Goal: Task Accomplishment & Management: Use online tool/utility

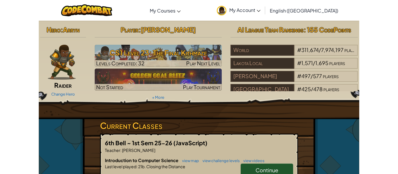
scroll to position [153, 0]
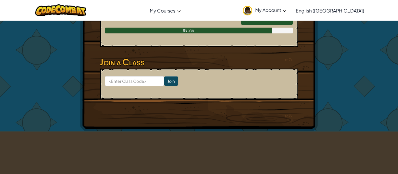
click at [286, 8] on span "My Account" at bounding box center [270, 10] width 31 height 6
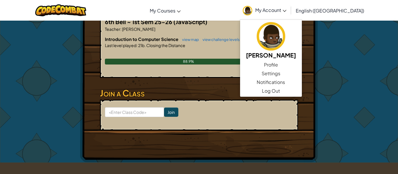
scroll to position [101, 0]
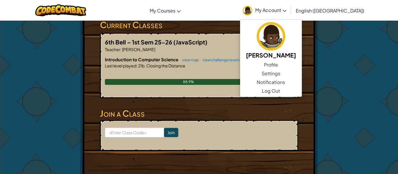
click at [193, 122] on form "Join" at bounding box center [199, 135] width 198 height 31
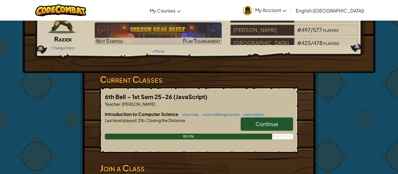
scroll to position [52, 0]
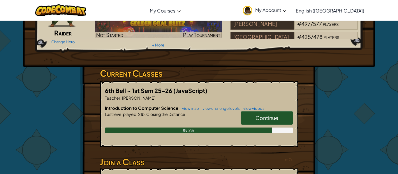
click at [259, 119] on span "Continue" at bounding box center [266, 118] width 23 height 7
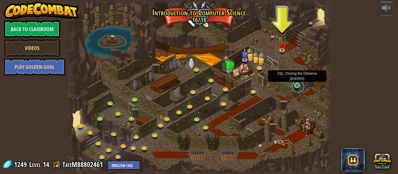
click at [299, 85] on link at bounding box center [298, 87] width 12 height 12
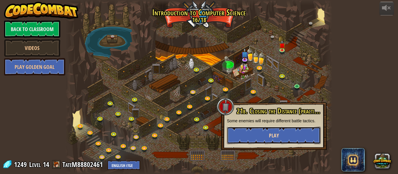
click at [262, 135] on button "Play" at bounding box center [274, 135] width 94 height 17
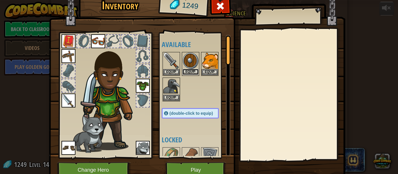
click at [188, 71] on button "Equip" at bounding box center [190, 72] width 16 height 6
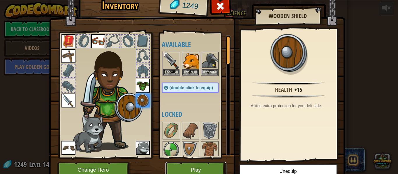
click at [202, 167] on button "Play" at bounding box center [195, 170] width 61 height 16
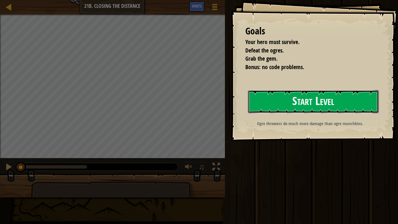
click at [297, 97] on button "Start Level" at bounding box center [313, 101] width 131 height 23
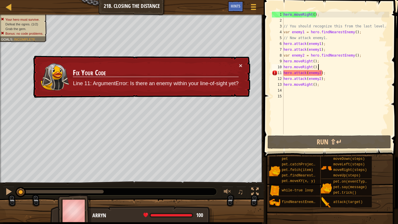
click at [327, 67] on div "hero . moveRight ( ) ; // You should recognize this from the last level. var en…" at bounding box center [335, 79] width 107 height 134
type textarea "hero.moveRight();"
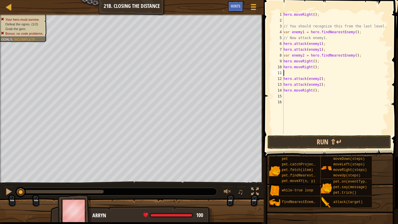
type textarea "h"
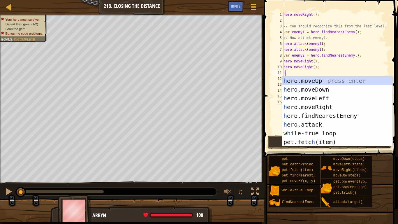
scroll to position [3, 0]
click at [336, 132] on div "h ero.moveUp press enter h ero.moveDown press enter h ero.moveLeft press enter …" at bounding box center [337, 119] width 110 height 87
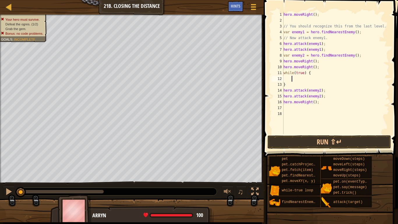
type textarea "h"
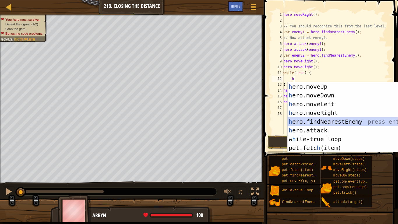
click at [333, 120] on div "h ero.moveUp press enter h ero.moveDown press enter h ero.moveLeft press enter …" at bounding box center [342, 125] width 110 height 87
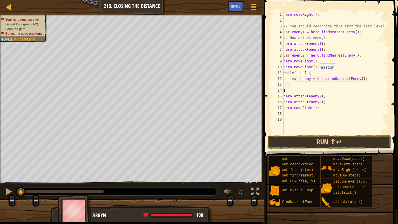
click at [316, 78] on div "hero . moveRight ( ) ; // You should recognize this from the last level. var en…" at bounding box center [335, 79] width 107 height 134
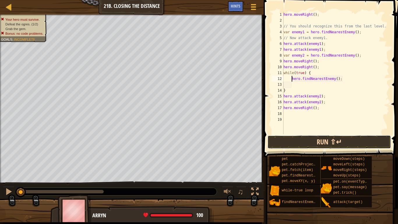
click at [327, 141] on button "Run ⇧↵" at bounding box center [328, 141] width 123 height 13
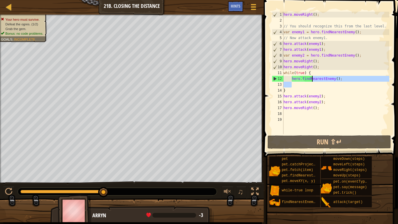
drag, startPoint x: 342, startPoint y: 84, endPoint x: 294, endPoint y: 75, distance: 48.9
click at [294, 75] on div "hero . moveRight ( ) ; // You should recognize this from the last level. var en…" at bounding box center [335, 79] width 107 height 134
drag, startPoint x: 294, startPoint y: 75, endPoint x: 284, endPoint y: 74, distance: 10.5
click at [284, 74] on div "hero . moveRight ( ) ; // You should recognize this from the last level. var en…" at bounding box center [335, 79] width 107 height 134
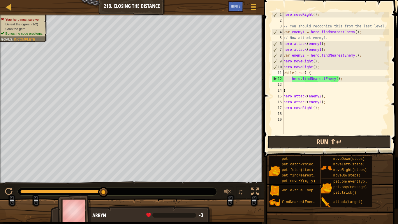
click at [310, 141] on button "Run ⇧↵" at bounding box center [328, 141] width 123 height 13
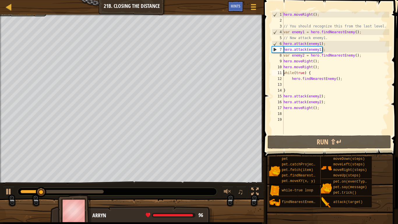
click at [283, 69] on div "10" at bounding box center [278, 67] width 12 height 6
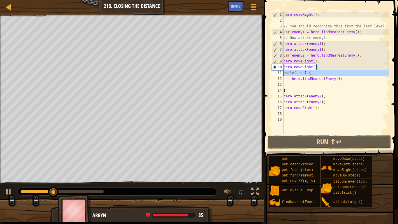
click at [283, 72] on div "hero.moveRight(); 1 2 3 4 5 6 7 8 9 10 11 12 13 14 15 16 17 18 19 hero . moveRi…" at bounding box center [330, 73] width 119 height 122
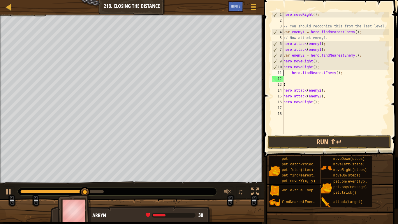
click at [294, 84] on div "hero . moveRight ( ) ; // You should recognize this from the last level. var en…" at bounding box center [335, 79] width 107 height 134
type textarea "}"
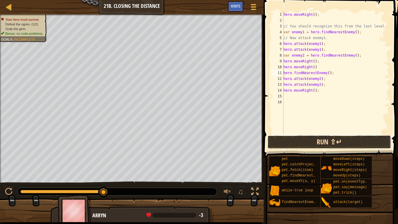
click at [309, 141] on button "Run ⇧↵" at bounding box center [328, 141] width 123 height 13
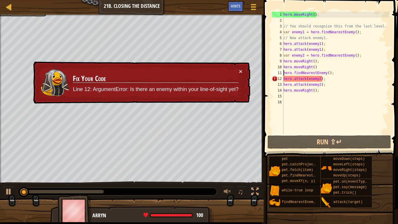
click at [319, 66] on div "hero . moveRight ( ) ; // You should recognize this from the last level. var en…" at bounding box center [335, 79] width 107 height 134
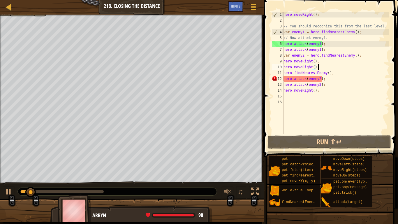
scroll to position [3, 5]
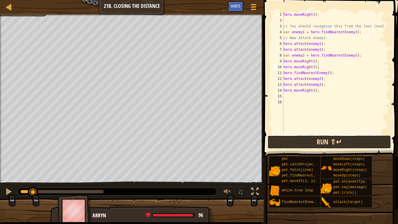
click at [328, 137] on button "Run ⇧↵" at bounding box center [328, 141] width 123 height 13
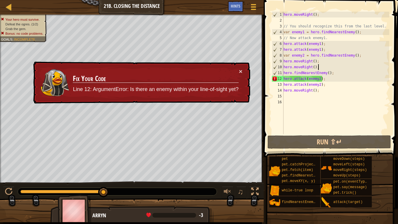
click at [332, 73] on div "hero . moveRight ( ) ; // You should recognize this from the last level. var en…" at bounding box center [335, 79] width 107 height 134
type textarea "hero.findNearestEnemy();"
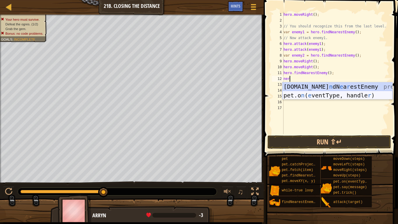
scroll to position [3, 0]
type textarea "n"
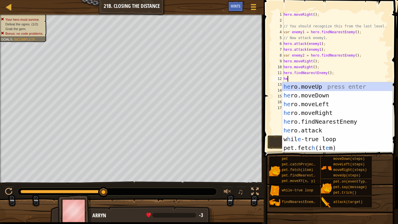
type textarea "her"
click at [337, 86] on div "her o.moveUp press enter her o.moveDown press enter her o.moveLeft press enter …" at bounding box center [337, 125] width 110 height 87
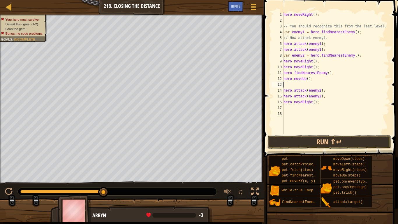
click at [331, 72] on div "hero . moveRight ( ) ; // You should recognize this from the last level. var en…" at bounding box center [335, 79] width 107 height 134
type textarea "hero"
type textarea "hero.moveUp();"
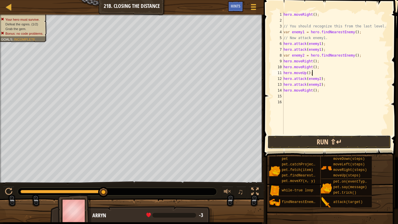
click at [346, 140] on button "Run ⇧↵" at bounding box center [328, 141] width 123 height 13
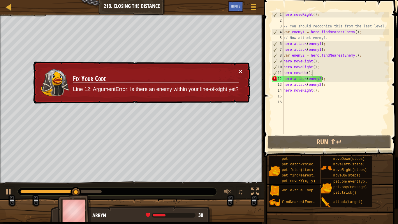
click at [241, 73] on button "×" at bounding box center [240, 71] width 3 height 6
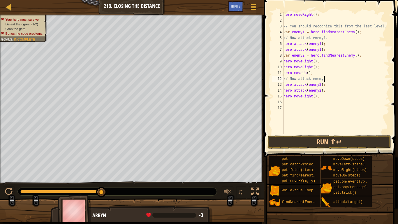
scroll to position [3, 6]
click at [339, 139] on button "Run ⇧↵" at bounding box center [328, 141] width 123 height 13
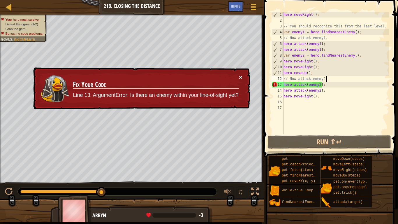
click at [241, 77] on button "×" at bounding box center [240, 77] width 3 height 6
click at [321, 74] on div "hero . moveRight ( ) ; // You should recognize this from the last level. var en…" at bounding box center [335, 79] width 107 height 134
type textarea "hero.moveUp();"
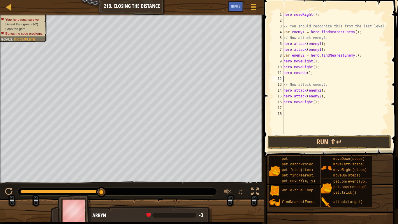
scroll to position [3, 1]
type textarea "her"
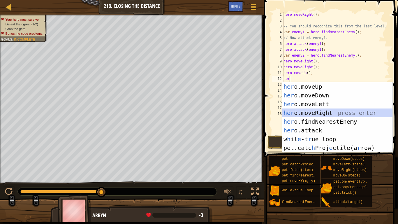
click at [330, 112] on div "her o.moveUp press enter her o.moveDown press enter her o.moveLeft press enter …" at bounding box center [337, 125] width 110 height 87
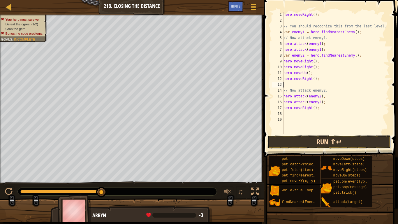
click at [295, 143] on button "Run ⇧↵" at bounding box center [328, 141] width 123 height 13
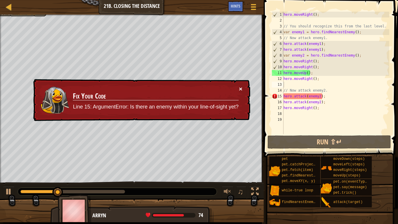
click at [241, 89] on button "×" at bounding box center [240, 89] width 3 height 6
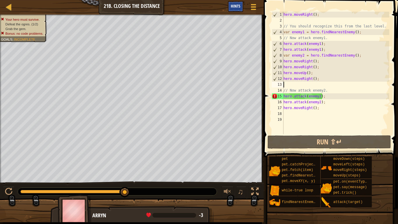
click at [237, 8] on span "Hints" at bounding box center [236, 6] width 10 height 6
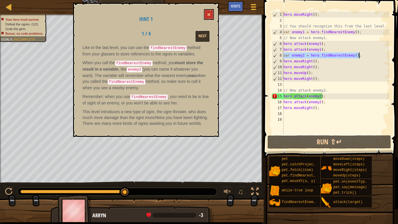
drag, startPoint x: 284, startPoint y: 55, endPoint x: 359, endPoint y: 56, distance: 75.1
click at [359, 56] on div "hero . moveRight ( ) ; // You should recognize this from the last level. var en…" at bounding box center [335, 79] width 107 height 134
type textarea "var enemy2 = hero.findNearestEnemy();"
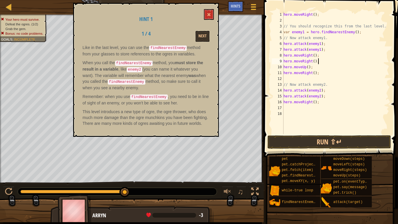
click at [323, 62] on div "hero . moveRight ( ) ; // You should recognize this from the last level. var en…" at bounding box center [335, 79] width 107 height 134
click at [322, 66] on div "hero . moveRight ( ) ; // You should recognize this from the last level. var en…" at bounding box center [335, 79] width 107 height 134
type textarea "hero"
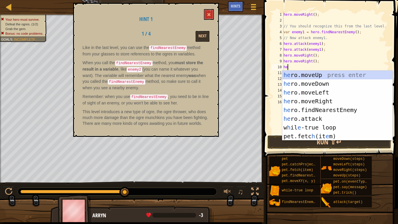
scroll to position [3, 1]
type textarea "her"
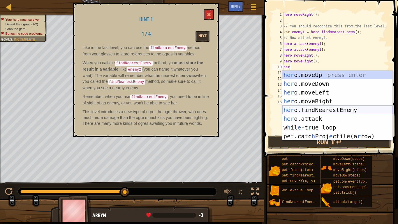
click at [331, 110] on div "her o.moveUp press enter her o.moveDown press enter her o.moveLeft press enter …" at bounding box center [337, 113] width 110 height 87
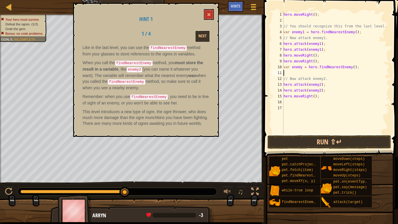
scroll to position [3, 0]
click at [301, 67] on div "hero . moveRight ( ) ; // You should recognize this from the last level. var en…" at bounding box center [335, 79] width 107 height 134
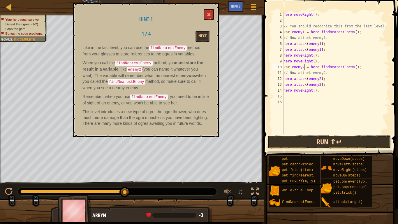
click at [312, 140] on button "Run ⇧↵" at bounding box center [328, 141] width 123 height 13
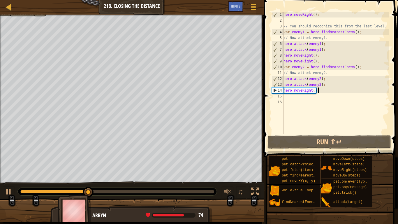
click at [322, 91] on div "hero . moveRight ( ) ; // You should recognize this from the last level. var en…" at bounding box center [335, 79] width 107 height 134
type textarea "hero.moveRight();"
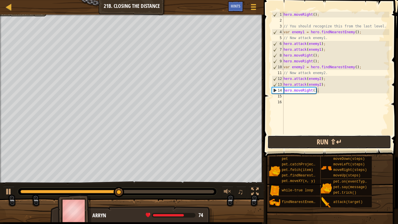
click at [311, 145] on button "Run ⇧↵" at bounding box center [328, 141] width 123 height 13
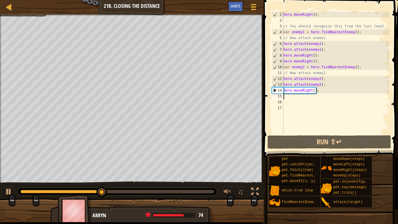
scroll to position [3, 0]
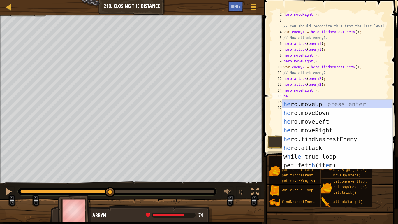
type textarea "her"
click at [328, 129] on div "her o.moveUp press enter her o.moveDown press enter her o.moveLeft press enter …" at bounding box center [337, 143] width 110 height 87
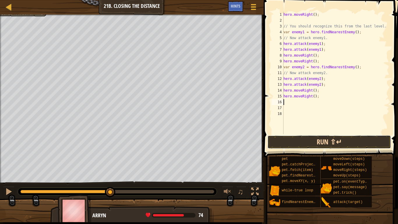
click at [320, 144] on button "Run ⇧↵" at bounding box center [328, 141] width 123 height 13
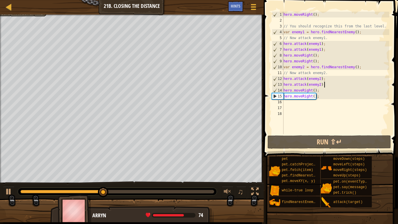
click at [333, 83] on div "hero . moveRight ( ) ; // You should recognize this from the last level. var en…" at bounding box center [335, 79] width 107 height 134
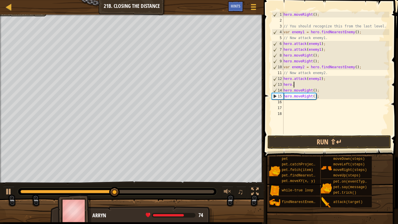
type textarea "hero"
type textarea "hero.attack(enemy2);"
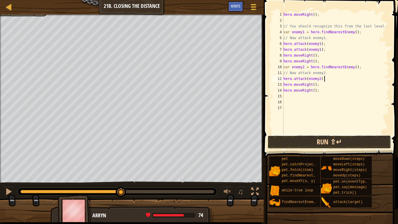
click at [336, 144] on button "Run ⇧↵" at bounding box center [328, 141] width 123 height 13
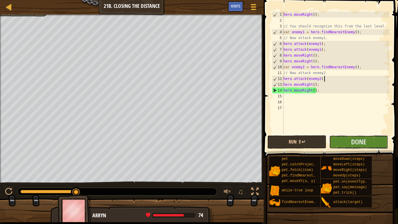
click at [336, 144] on button "Done" at bounding box center [358, 141] width 59 height 13
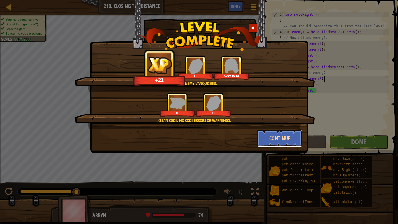
click at [280, 139] on button "Continue" at bounding box center [279, 137] width 45 height 17
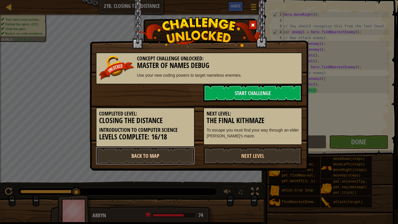
click at [172, 155] on link "Back to Map" at bounding box center [145, 155] width 99 height 17
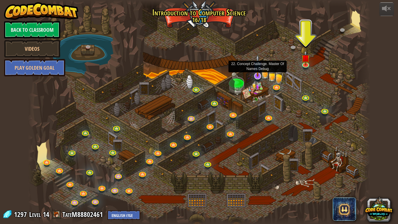
click at [254, 75] on img at bounding box center [258, 65] width 10 height 22
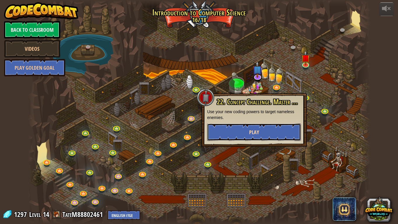
click at [272, 132] on button "Play" at bounding box center [254, 131] width 94 height 17
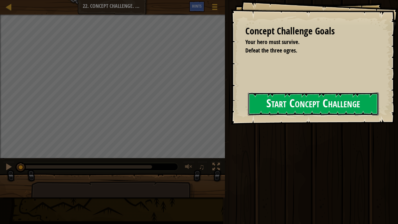
click at [286, 105] on button "Start Concept Challenge" at bounding box center [313, 103] width 131 height 23
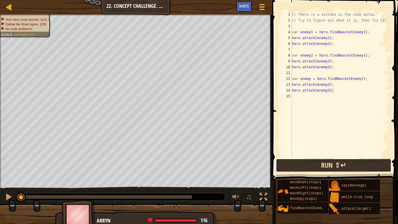
click at [324, 167] on button "Run ⇧↵" at bounding box center [333, 164] width 115 height 13
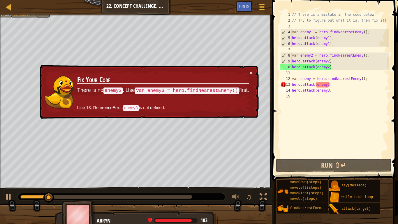
click at [254, 72] on div "× Fix Your Code There is no enemy3 . Use var enemy3 = hero.findNearestEnemy() f…" at bounding box center [148, 92] width 220 height 54
click at [252, 72] on button "×" at bounding box center [250, 73] width 3 height 6
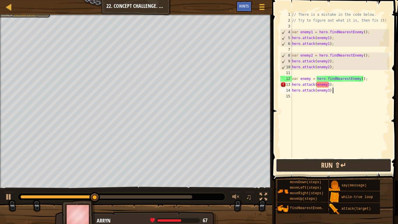
click at [308, 164] on button "Run ⇧↵" at bounding box center [333, 164] width 115 height 13
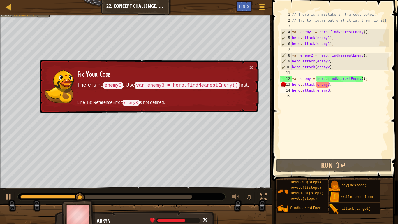
click at [307, 49] on div "// There is a mistake in the code below. // Try to figure out what it is, then …" at bounding box center [340, 90] width 98 height 157
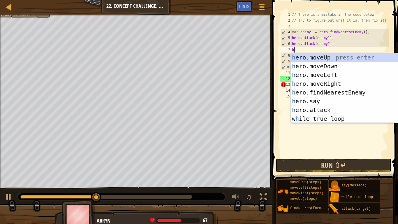
type textarea "her"
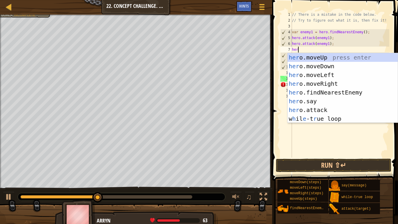
scroll to position [3, 1]
click at [322, 81] on div "her o.moveUp press enter her o.moveDown press enter her o.moveLeft press enter …" at bounding box center [342, 96] width 110 height 87
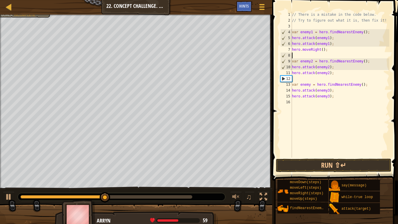
scroll to position [3, 0]
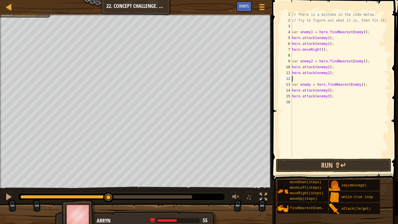
click at [305, 77] on div "// There is a mistake in the code below. // Try to figure out what it is, then …" at bounding box center [340, 90] width 98 height 157
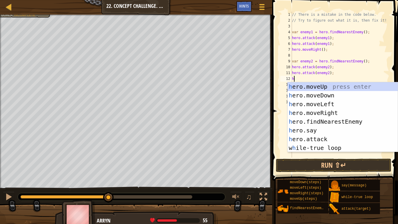
type textarea "her"
click at [317, 110] on div "her o.moveUp press enter her o.moveDown press enter her o.moveLeft press enter …" at bounding box center [342, 125] width 110 height 87
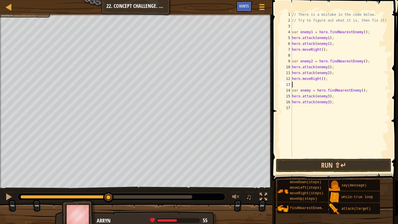
scroll to position [3, 0]
click at [324, 169] on button "Run ⇧↵" at bounding box center [333, 164] width 115 height 13
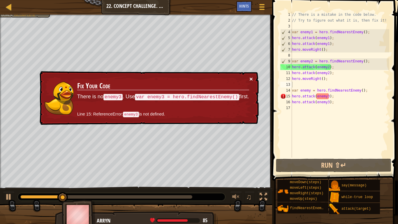
click at [252, 79] on button "×" at bounding box center [250, 79] width 3 height 6
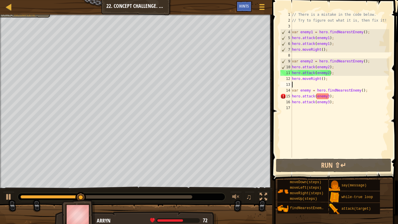
click at [310, 90] on div "// There is a mistake in the code below. // Try to figure out what it is, then …" at bounding box center [340, 90] width 98 height 157
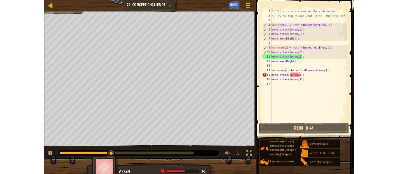
scroll to position [3, 3]
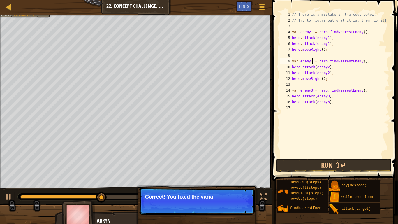
click at [312, 60] on div "// There is a mistake in the code below. // Try to figure out what it is, then …" at bounding box center [340, 90] width 98 height 157
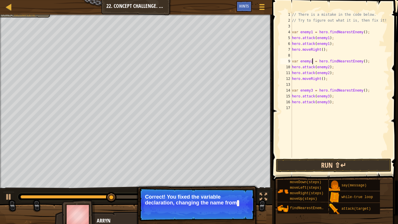
type textarea "var enemy2 = hero.findNearestEnemy();"
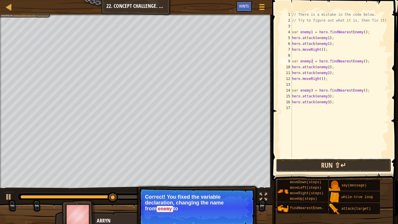
click at [346, 163] on button "Run ⇧↵" at bounding box center [333, 164] width 115 height 13
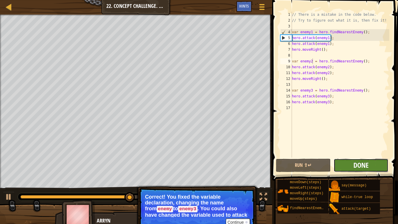
click at [354, 165] on span "Done" at bounding box center [360, 164] width 15 height 9
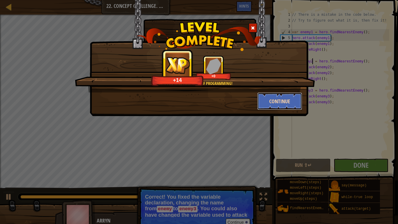
click at [274, 104] on button "Continue" at bounding box center [279, 100] width 45 height 17
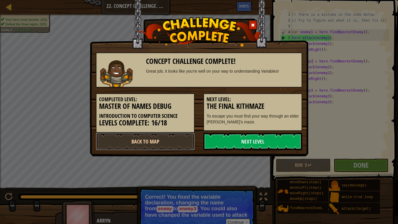
click at [129, 144] on link "Back to Map" at bounding box center [145, 141] width 99 height 17
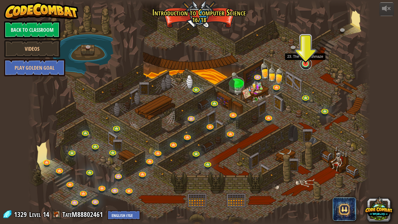
click at [301, 64] on link at bounding box center [306, 64] width 12 height 12
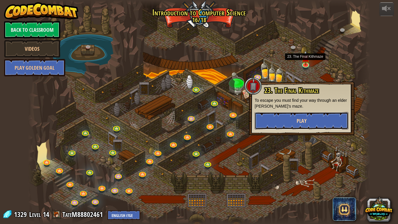
click at [303, 116] on button "Play" at bounding box center [302, 120] width 94 height 17
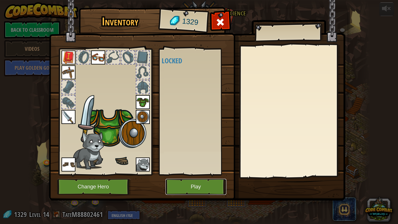
click at [209, 174] on button "Play" at bounding box center [195, 187] width 61 height 16
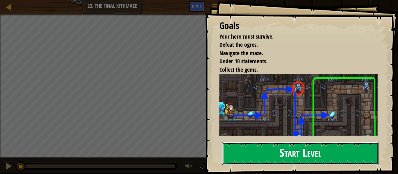
click at [299, 149] on button "Start Level" at bounding box center [300, 153] width 157 height 23
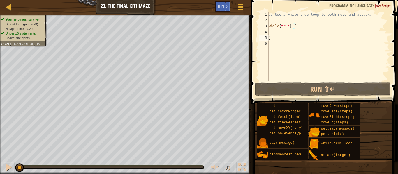
click at [288, 31] on div "// Use a while-true loop to both move and attack. while ( true ) { }" at bounding box center [328, 53] width 122 height 82
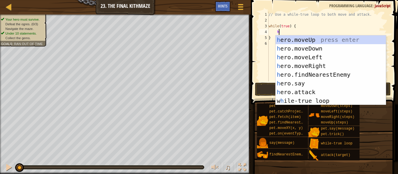
type textarea "her"
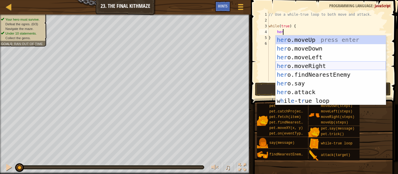
click at [316, 66] on div "her o.moveUp press enter her o.moveDown press enter her o.moveLeft press enter …" at bounding box center [330, 79] width 110 height 87
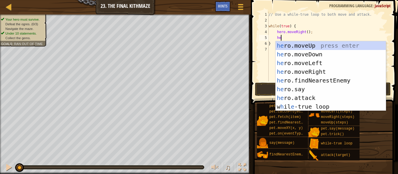
type textarea "her"
click at [312, 45] on div "her o.moveUp press enter her o.moveDown press enter her o.moveLeft press enter …" at bounding box center [330, 84] width 110 height 87
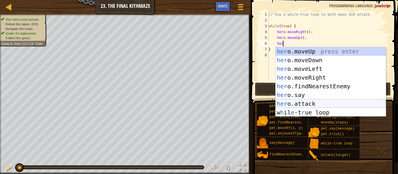
click at [318, 102] on div "her o.moveUp press enter her o.moveDown press enter her o.moveLeft press enter …" at bounding box center [330, 90] width 110 height 87
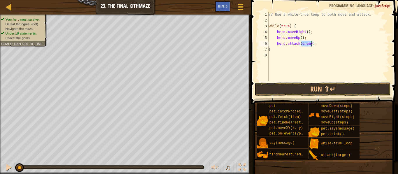
type textarea "hero.attack(1);"
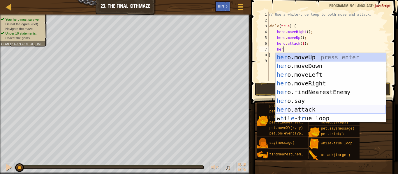
click at [317, 109] on div "her o.moveUp press enter her o.moveDown press enter her o.moveLeft press enter …" at bounding box center [330, 96] width 110 height 87
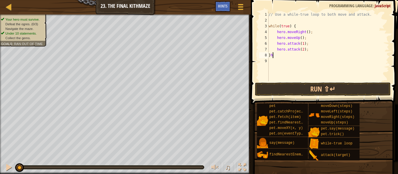
scroll to position [3, 0]
type textarea "}"
type textarea "hero.attack(2);"
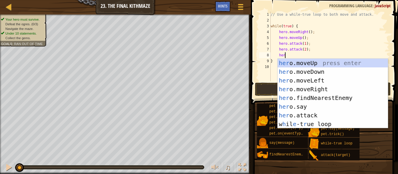
scroll to position [3, 2]
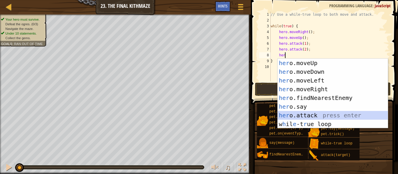
click at [321, 116] on div "her o.moveUp press enter her o.moveDown press enter her o.moveLeft press enter …" at bounding box center [333, 102] width 110 height 87
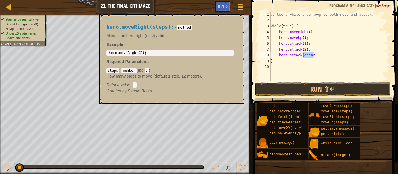
scroll to position [3, 5]
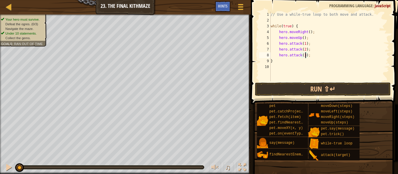
click at [308, 40] on div "// Use a while-true loop to both move and attack. while ( true ) { hero . moveR…" at bounding box center [329, 53] width 120 height 82
type textarea "hero.moveUp();"
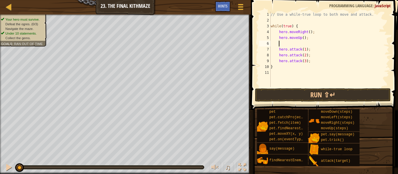
click at [279, 49] on div "// Use a while-true loop to both move and attack. while ( true ) { hero . moveR…" at bounding box center [329, 55] width 120 height 87
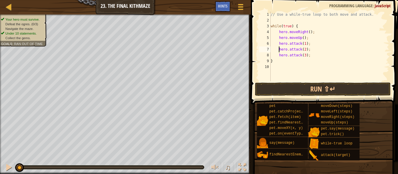
type textarea "hero.attack(1);"
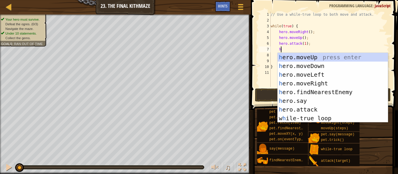
scroll to position [3, 2]
type textarea "her"
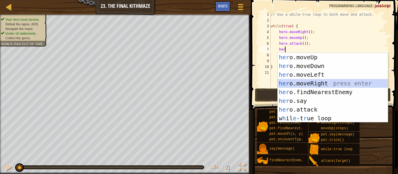
click at [300, 82] on div "her o.moveUp press enter her o.moveDown press enter her o.moveLeft press enter …" at bounding box center [333, 96] width 110 height 87
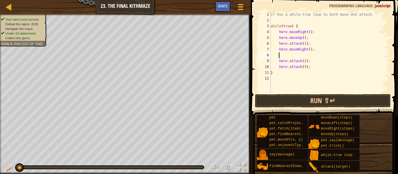
scroll to position [3, 1]
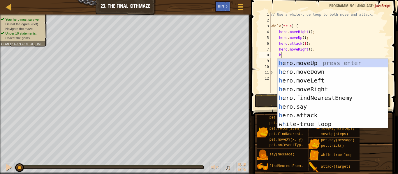
type textarea "her"
click at [311, 72] on div "her o.moveUp press enter her o.moveDown press enter her o.moveLeft press enter …" at bounding box center [333, 102] width 110 height 87
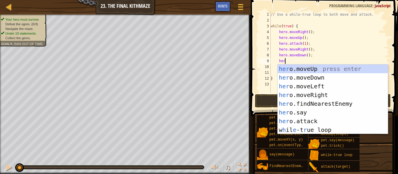
click at [306, 55] on div "// Use a while-true loop to both move and attack. while ( true ) { hero . moveR…" at bounding box center [329, 58] width 120 height 93
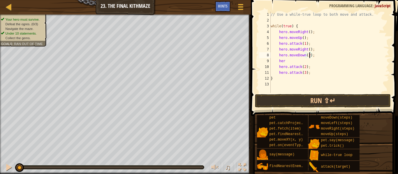
click at [289, 63] on div "// Use a while-true loop to both move and attack. while ( true ) { hero . moveR…" at bounding box center [329, 58] width 120 height 93
type textarea "hero"
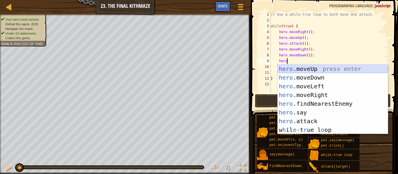
click at [311, 67] on div "hero .moveUp press enter hero .moveDown press enter hero .moveLeft press enter …" at bounding box center [333, 108] width 110 height 87
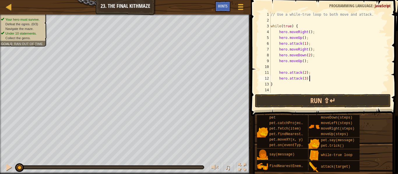
click at [320, 81] on div "// Use a while-true loop to both move and attack. while ( true ) { hero . moveR…" at bounding box center [329, 58] width 120 height 93
type textarea "hero"
click at [278, 50] on div "// Use a while-true loop to both move and attack. while ( true ) { hero . moveR…" at bounding box center [329, 58] width 120 height 93
click at [321, 50] on div "// Use a while-true loop to both move and attack. while ( true ) { hero . moveR…" at bounding box center [329, 58] width 120 height 93
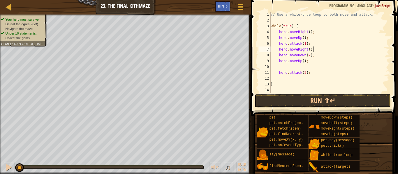
click at [315, 43] on div "// Use a while-true loop to both move and attack. while ( true ) { hero . moveR…" at bounding box center [329, 58] width 120 height 93
type textarea "hero.attack(1);"
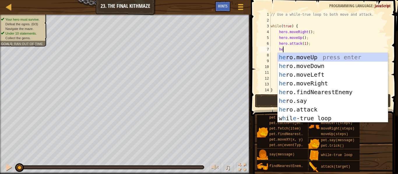
scroll to position [3, 2]
click at [317, 109] on div "her o.moveUp press enter her o.moveDown press enter her o.moveLeft press enter …" at bounding box center [333, 96] width 110 height 87
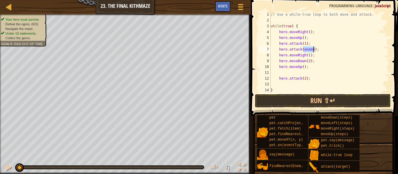
scroll to position [3, 5]
click at [310, 81] on div "// Use a while-true loop to both move and attack. while ( true ) { hero . moveR…" at bounding box center [329, 58] width 120 height 93
type textarea "hero"
click at [316, 68] on div "// Use a while-true loop to both move and attack. while ( true ) { hero . moveR…" at bounding box center [329, 58] width 120 height 93
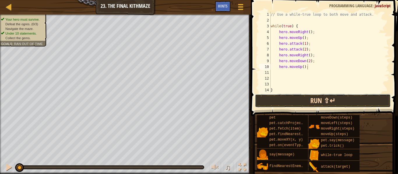
click at [308, 96] on button "Run ⇧↵" at bounding box center [323, 100] width 136 height 13
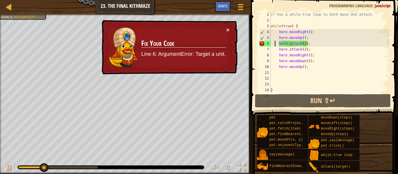
click at [274, 41] on div "// Use a while-true loop to both move and attack. while ( true ) { hero . moveR…" at bounding box center [329, 58] width 120 height 93
click at [316, 36] on div "// Use a while-true loop to both move and attack. while ( true ) { hero . moveR…" at bounding box center [329, 58] width 120 height 93
type textarea "hero.moveUp();"
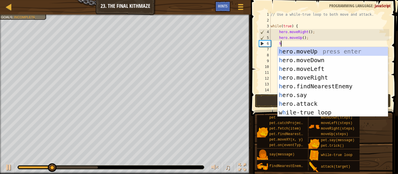
type textarea "her"
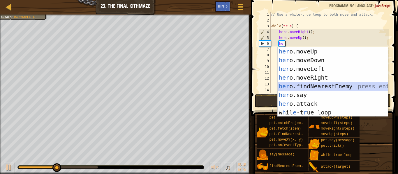
click at [323, 85] on div "her o.moveUp press enter her o.moveDown press enter her o.moveLeft press enter …" at bounding box center [333, 90] width 110 height 87
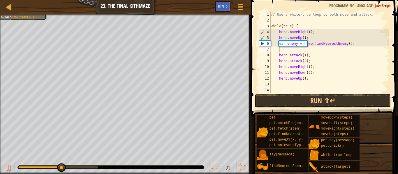
click at [296, 43] on div "// Use a while-true loop to both move and attack. while ( true ) { hero . moveR…" at bounding box center [329, 58] width 120 height 93
type textarea "var 1 = hero.findNearestEnemy();"
click at [310, 52] on div "// Use a while-true loop to both move and attack. while ( true ) { hero . moveR…" at bounding box center [329, 58] width 120 height 93
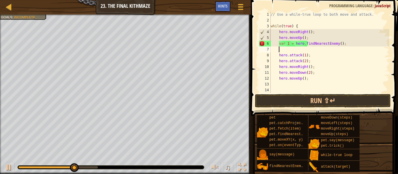
click at [309, 56] on div "// Use a while-true loop to both move and attack. while ( true ) { hero . moveR…" at bounding box center [329, 58] width 120 height 93
click at [315, 72] on div "// Use a while-true loop to both move and attack. while ( true ) { hero . moveR…" at bounding box center [329, 58] width 120 height 93
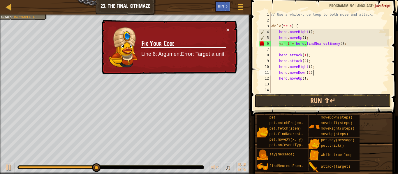
click at [290, 43] on div "// Use a while-true loop to both move and attack. while ( true ) { hero . moveR…" at bounding box center [329, 58] width 120 height 93
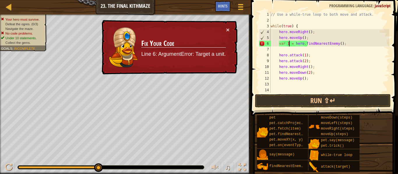
click at [289, 43] on div "// Use a while-true loop to both move and attack. while ( true ) { hero . moveR…" at bounding box center [329, 58] width 120 height 93
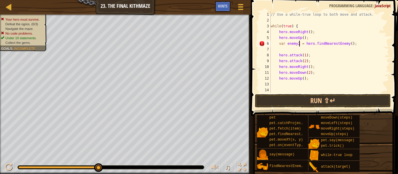
scroll to position [3, 4]
click at [280, 56] on div "// Use a while-true loop to both move and attack. while ( true ) { hero . moveR…" at bounding box center [329, 58] width 120 height 93
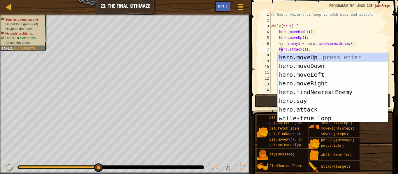
scroll to position [3, 2]
click at [357, 48] on div "// Use a while-true loop to both move and attack. while ( true ) { hero . moveR…" at bounding box center [329, 58] width 120 height 93
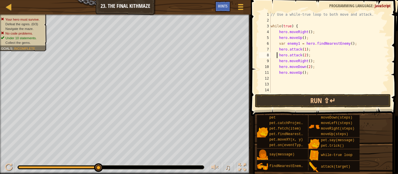
click at [277, 56] on div "// Use a while-true loop to both move and attack. while ( true ) { hero . moveR…" at bounding box center [329, 58] width 120 height 93
click at [315, 56] on div "// Use a while-true loop to both move and attack. while ( true ) { hero . moveR…" at bounding box center [329, 58] width 120 height 93
click at [314, 52] on div "// Use a while-true loop to both move and attack. while ( true ) { hero . moveR…" at bounding box center [329, 58] width 120 height 93
type textarea "hero.attack(1);"
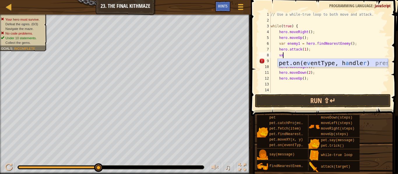
type textarea "v"
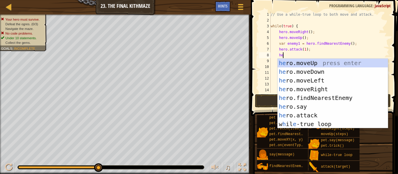
type textarea "her"
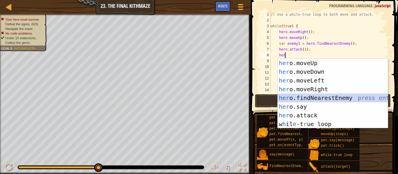
click at [327, 99] on div "her o.moveUp press enter her o.moveDown press enter her o.moveLeft press enter …" at bounding box center [333, 102] width 110 height 87
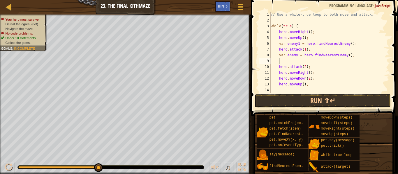
scroll to position [3, 0]
click at [293, 54] on div "// Use a while-true loop to both move and attack. while ( true ) { hero . moveR…" at bounding box center [329, 58] width 120 height 93
click at [296, 55] on div "// Use a while-true loop to both move and attack. while ( true ) { hero . moveR…" at bounding box center [329, 58] width 120 height 93
click at [305, 62] on div "// Use a while-true loop to both move and attack. while ( true ) { hero . moveR…" at bounding box center [329, 58] width 120 height 93
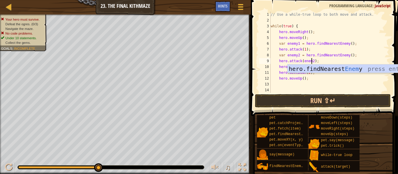
scroll to position [3, 6]
click at [304, 49] on div "// Use a while-true loop to both move and attack. while ( true ) { hero . moveR…" at bounding box center [329, 58] width 120 height 93
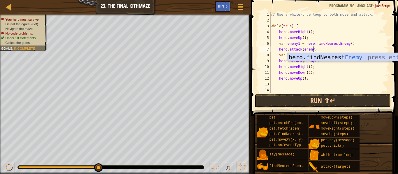
scroll to position [3, 7]
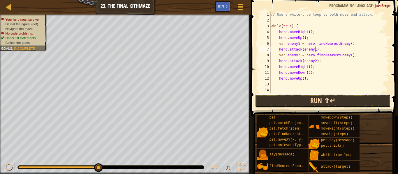
click at [326, 99] on button "Run ⇧↵" at bounding box center [323, 100] width 136 height 13
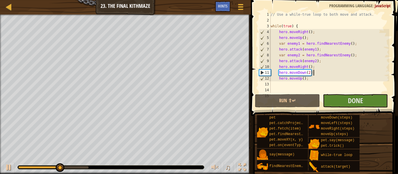
click at [325, 73] on div "// Use a while-true loop to both move and attack. while ( true ) { hero . moveR…" at bounding box center [329, 58] width 120 height 93
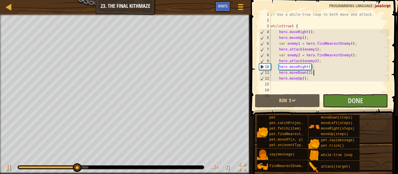
click at [320, 61] on div "// Use a while-true loop to both move and attack. while ( true ) { hero . moveR…" at bounding box center [329, 58] width 120 height 93
type textarea "hero.attack(enemy2);"
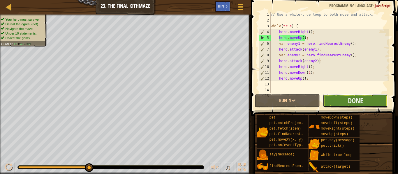
click at [338, 102] on button "Done" at bounding box center [355, 100] width 65 height 13
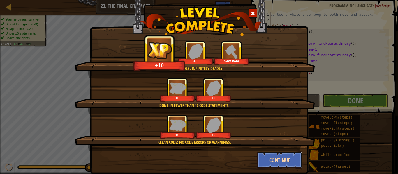
click at [279, 156] on button "Continue" at bounding box center [279, 160] width 45 height 17
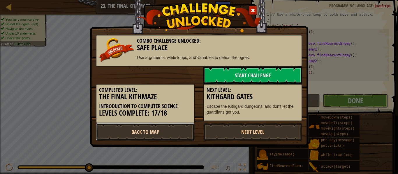
click at [150, 130] on link "Back to Map" at bounding box center [145, 131] width 99 height 17
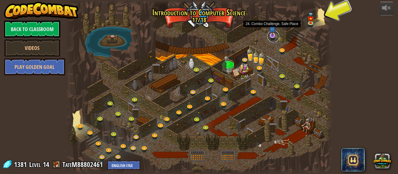
click at [272, 38] on link at bounding box center [273, 37] width 12 height 12
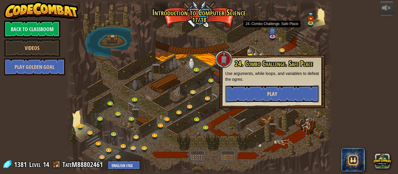
click at [273, 86] on button "Play" at bounding box center [272, 93] width 94 height 17
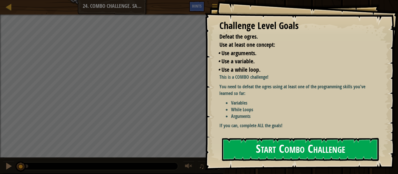
click at [282, 126] on p "If you can, complete ALL the goals!" at bounding box center [298, 126] width 158 height 7
click at [282, 145] on button "Start Combo Challenge" at bounding box center [300, 149] width 157 height 23
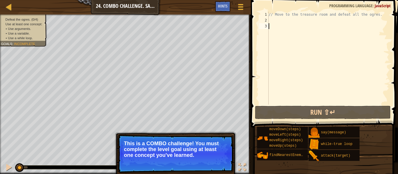
click at [301, 22] on div "// Move to the treasure room and defeat all the ogres." at bounding box center [328, 64] width 122 height 105
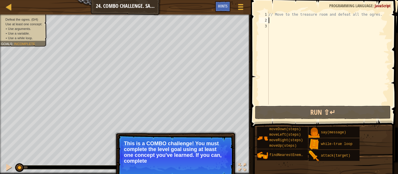
click at [298, 31] on div "// Move to the treasure room and defeat all the ogres." at bounding box center [328, 64] width 122 height 105
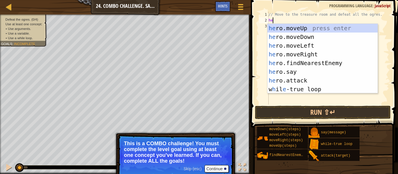
type textarea "her"
click at [316, 29] on div "her o.moveUp press enter her o.moveDown press enter her o.moveLeft press enter …" at bounding box center [322, 67] width 110 height 87
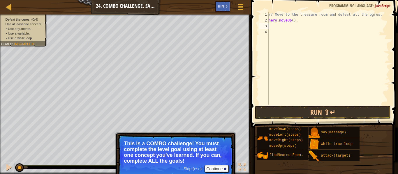
scroll to position [3, 0]
click at [292, 20] on div "// Move to the treasure room and defeat all the ogres. hero . moveUp ( ) ;" at bounding box center [328, 64] width 122 height 105
type textarea "hero.moveUp(4);"
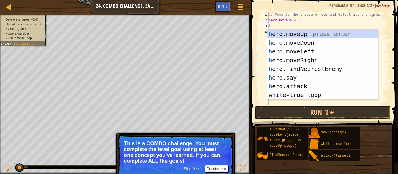
type textarea "her"
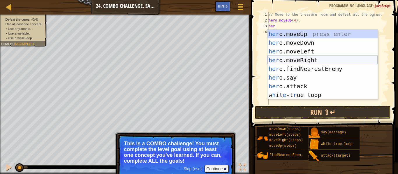
click at [321, 62] on div "her o.moveUp press enter her o.moveDown press enter her o.moveLeft press enter …" at bounding box center [322, 73] width 110 height 87
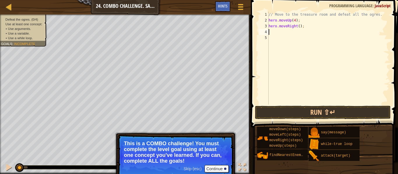
scroll to position [3, 0]
click at [298, 25] on div "// Move to the treasure room and defeat all the ogres. hero . moveUp ( 4 ) ; he…" at bounding box center [328, 64] width 122 height 105
type textarea "hero.moveRight(4);"
click at [305, 36] on div "// Move to the treasure room and defeat all the ogres. hero . moveUp ( 4 ) ; he…" at bounding box center [328, 64] width 122 height 105
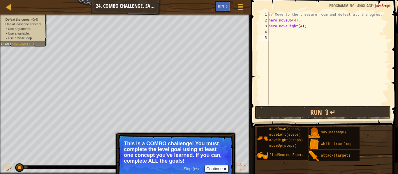
scroll to position [3, 0]
click at [304, 32] on div "// Move to the treasure room and defeat all the ogres. hero . moveUp ( 4 ) ; he…" at bounding box center [328, 64] width 122 height 105
type textarea "her"
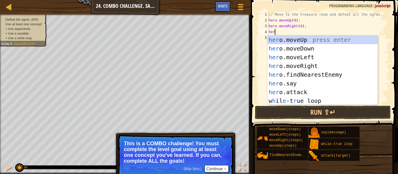
scroll to position [3, 1]
click at [309, 49] on div "her o.moveUp press enter her o.moveDown press enter her o.moveLeft press enter …" at bounding box center [322, 79] width 110 height 87
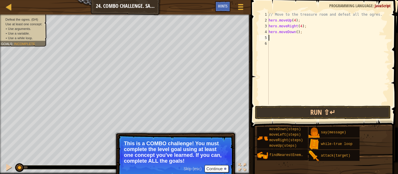
click at [297, 32] on div "// Move to the treasure room and defeat all the ogres. hero . moveUp ( 4 ) ; he…" at bounding box center [328, 64] width 122 height 105
type textarea "hero.moveDown(3);"
click at [276, 37] on div "// Move to the treasure room and defeat all the ogres. hero . moveUp ( 4 ) ; he…" at bounding box center [328, 64] width 122 height 105
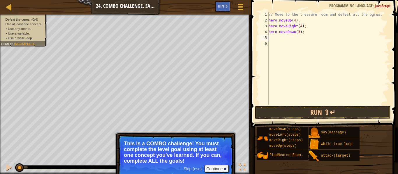
type textarea "her"
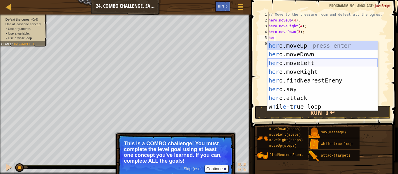
click at [305, 61] on div "her o.moveUp press enter her o.moveDown press enter her o.moveLeft press enter …" at bounding box center [322, 84] width 110 height 87
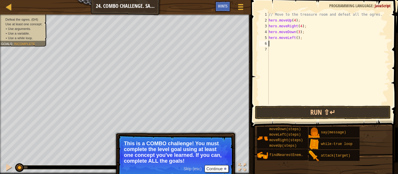
scroll to position [3, 0]
click at [297, 37] on div "// Move to the treasure room and defeat all the ogres. hero . moveUp ( 4 ) ; he…" at bounding box center [328, 64] width 122 height 105
type textarea "hero.moveLeft(2);"
click at [296, 43] on div "// Move to the treasure room and defeat all the ogres. hero . moveUp ( 4 ) ; he…" at bounding box center [328, 64] width 122 height 105
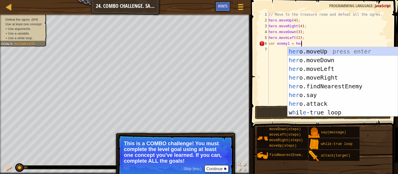
scroll to position [3, 4]
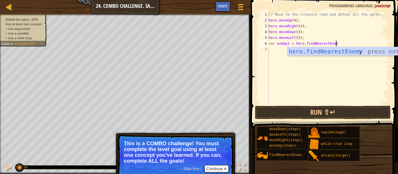
type textarea "var enemy1 = hero.findNearestEnemy"
click at [316, 64] on div "// Move to the treasure room and defeat all the ogres. hero . moveUp ( 4 ) ; he…" at bounding box center [328, 64] width 122 height 105
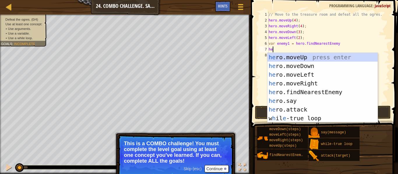
scroll to position [3, 1]
click at [307, 110] on div "her o.moveUp press enter her o.moveDown press enter her o.moveLeft press enter …" at bounding box center [322, 96] width 110 height 87
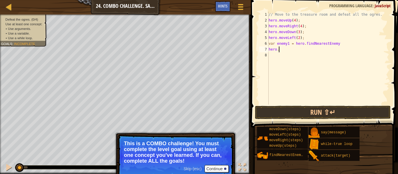
type textarea "hero"
click at [311, 38] on div "// Move to the treasure room and defeat all the ogres. hero . moveUp ( 4 ) ; he…" at bounding box center [328, 64] width 122 height 105
type textarea "hero.moveLeft(2);"
type textarea "wh"
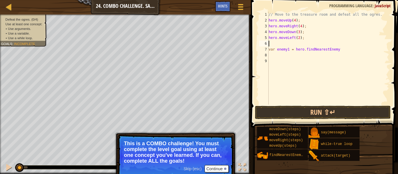
scroll to position [3, 0]
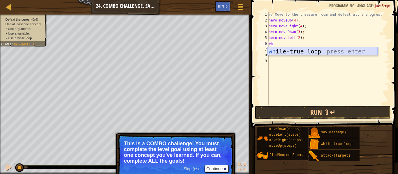
click at [310, 51] on div "wh ile-true loop press enter" at bounding box center [322, 60] width 110 height 26
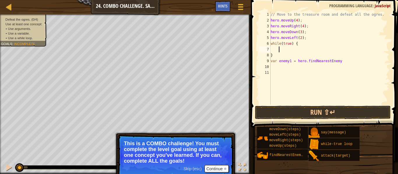
click at [270, 60] on div "9" at bounding box center [265, 61] width 12 height 6
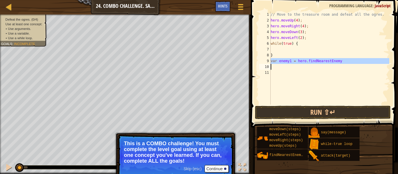
drag, startPoint x: 270, startPoint y: 60, endPoint x: 339, endPoint y: 61, distance: 68.7
click at [339, 61] on div "var enemy1 = hero.findNearestEnemy 1 2 3 4 5 6 7 8 9 10 11 // Move to the treas…" at bounding box center [323, 58] width 131 height 93
type textarea "var enemy1 = hero.findNearestEnemy"
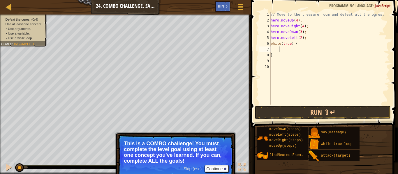
click at [312, 52] on div "// Move to the treasure room and defeat all the ogres. hero . moveUp ( 4 ) ; he…" at bounding box center [329, 64] width 120 height 105
type textarea "he"
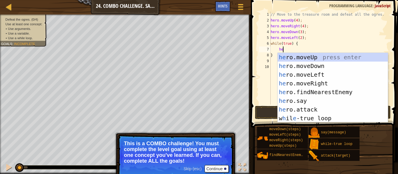
scroll to position [3, 1]
click at [325, 91] on div "he ro.moveUp press enter he ro.moveDown press enter he ro.moveLeft press enter …" at bounding box center [333, 96] width 110 height 87
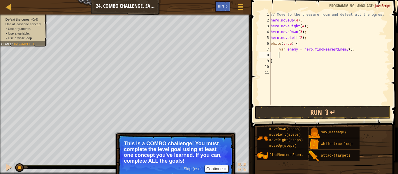
click at [297, 50] on div "// Move to the treasure room and defeat all the ogres. hero . moveUp ( 4 ) ; he…" at bounding box center [329, 64] width 120 height 105
type textarea "var enemy1 = hero.findNearestEnemy();"
click at [315, 57] on div "// Move to the treasure room and defeat all the ogres. hero . moveUp ( 4 ) ; he…" at bounding box center [329, 64] width 120 height 105
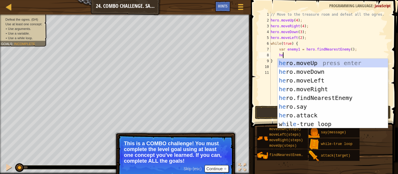
scroll to position [3, 2]
click at [322, 113] on div "her o.moveUp press enter her o.moveDown press enter her o.moveLeft press enter …" at bounding box center [333, 102] width 110 height 87
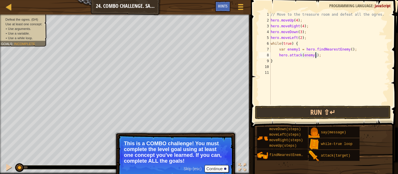
scroll to position [3, 7]
type textarea "hero.attack(enemy1);"
click at [324, 112] on button "Run ⇧↵" at bounding box center [323, 112] width 136 height 13
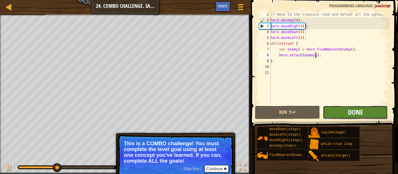
click at [356, 115] on span "Done" at bounding box center [355, 112] width 15 height 9
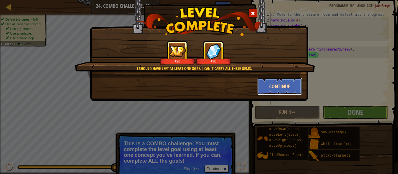
click at [286, 86] on button "Continue" at bounding box center [279, 86] width 45 height 17
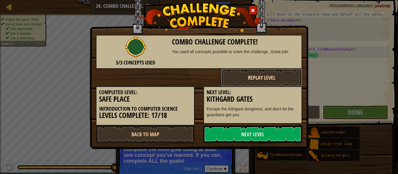
click at [292, 85] on button "Replay Level" at bounding box center [261, 77] width 81 height 17
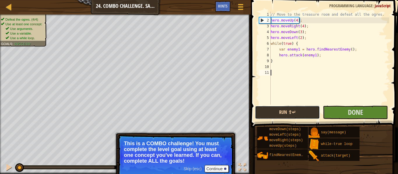
click at [303, 116] on button "Run ⇧↵" at bounding box center [287, 112] width 65 height 13
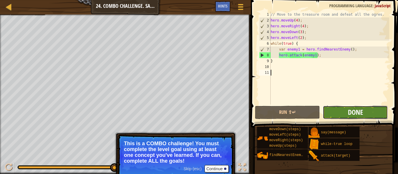
click at [362, 112] on span "Done" at bounding box center [355, 112] width 15 height 9
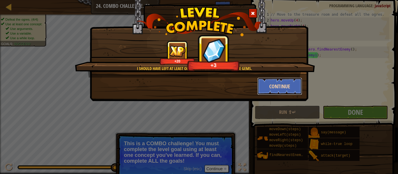
click at [291, 87] on button "Continue" at bounding box center [279, 86] width 45 height 17
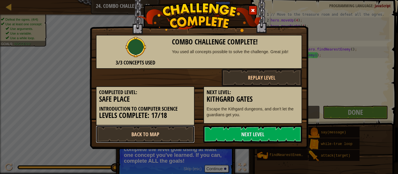
click at [161, 128] on link "Back to Map" at bounding box center [145, 134] width 99 height 17
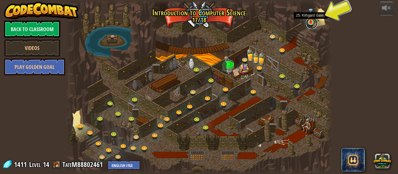
click at [310, 24] on link at bounding box center [312, 23] width 12 height 12
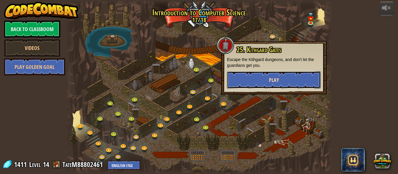
click at [280, 82] on button "Play" at bounding box center [274, 79] width 94 height 17
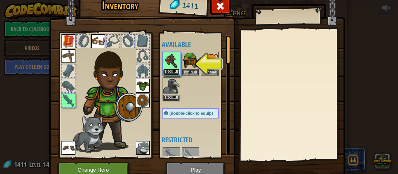
click at [172, 72] on button "Equip" at bounding box center [171, 72] width 16 height 6
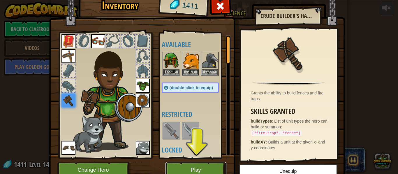
click at [199, 169] on button "Play" at bounding box center [195, 170] width 61 height 16
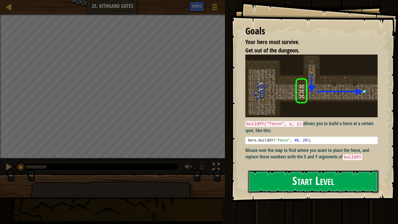
click at [328, 174] on button "Start Level" at bounding box center [313, 181] width 131 height 23
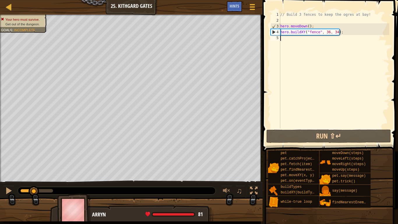
type textarea "h"
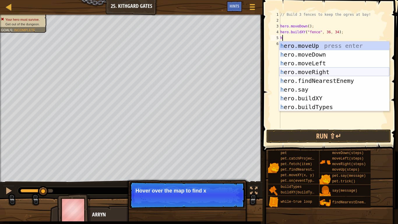
click at [326, 71] on div "h ero.moveUp press enter h ero.moveDown press enter h ero.moveLeft press enter …" at bounding box center [334, 84] width 110 height 87
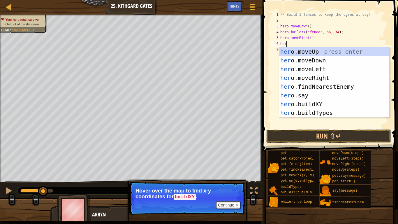
type textarea "her"
click at [345, 75] on div "her o.moveUp press enter her o.moveDown press enter her o.moveLeft press enter …" at bounding box center [334, 90] width 110 height 87
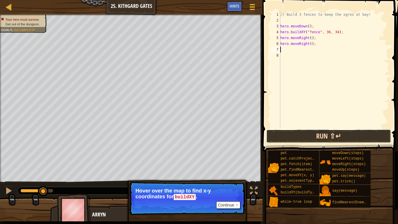
click at [345, 131] on button "Run ⇧↵" at bounding box center [328, 135] width 125 height 13
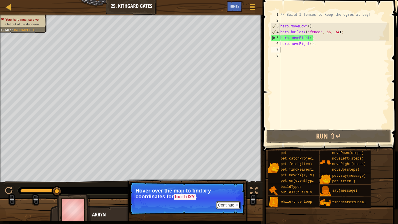
click at [227, 174] on button "Continue" at bounding box center [228, 205] width 24 height 8
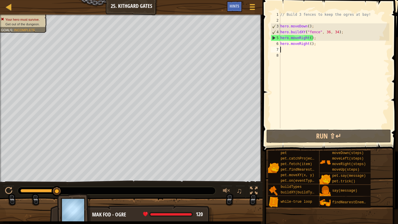
click at [344, 33] on div "// Build 3 fences to keep the ogres at bay! hero . moveDown ( ) ; hero . buildX…" at bounding box center [334, 76] width 110 height 128
type textarea "hero.buildXY("fence", 36, 34);"
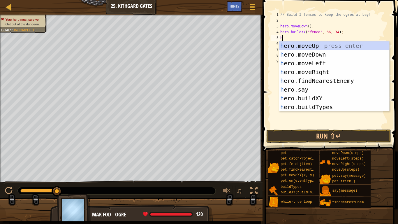
scroll to position [3, 1]
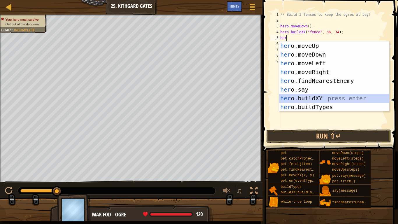
click at [334, 94] on div "her o.moveUp press enter her o.moveDown press enter her o.moveLeft press enter …" at bounding box center [334, 84] width 110 height 87
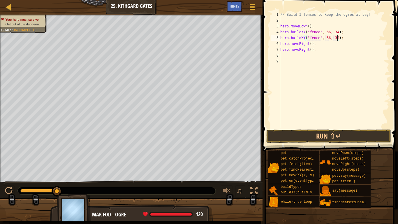
click at [337, 36] on div "// Build 3 fences to keep the ogres at bay! hero . moveDown ( ) ; hero . buildX…" at bounding box center [334, 76] width 110 height 128
type textarea "hero.buildXY("fence", 36, 31);"
click at [345, 37] on div "// Build 3 fences to keep the ogres at bay! hero . moveDown ( ) ; hero . buildX…" at bounding box center [334, 76] width 110 height 128
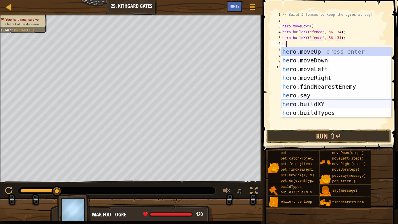
click at [333, 103] on div "he ro.moveUp press enter he ro.moveDown press enter he ro.moveLeft press enter …" at bounding box center [336, 90] width 110 height 87
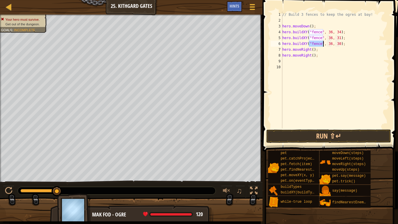
click at [340, 43] on div "// Build 3 fences to keep the ogres at bay! hero . moveDown ( ) ; hero . buildX…" at bounding box center [335, 76] width 108 height 128
click at [337, 137] on button "Run ⇧↵" at bounding box center [328, 135] width 125 height 13
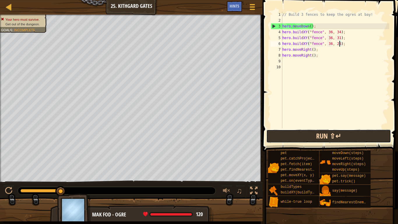
click at [266, 137] on button "Run ⇧↵" at bounding box center [328, 135] width 125 height 13
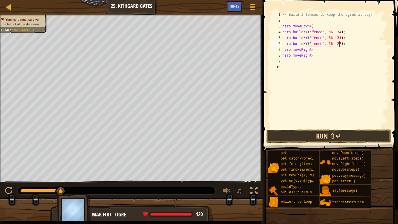
type textarea "hero.buildXY("fence", 36, 27);"
click at [334, 131] on button "Run ⇧↵" at bounding box center [328, 135] width 125 height 13
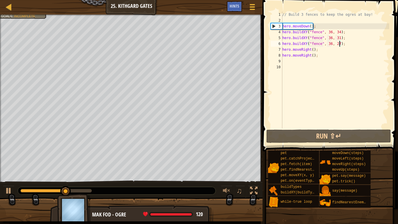
click at [333, 59] on div "// Build 3 fences to keep the ogres at bay! hero . moveDown ( ) ; hero . buildX…" at bounding box center [335, 76] width 108 height 128
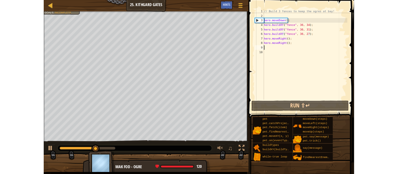
scroll to position [3, 0]
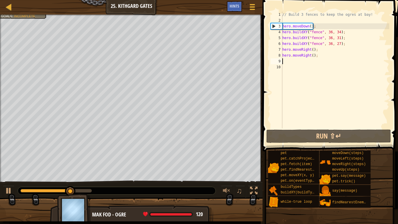
type textarea "h"
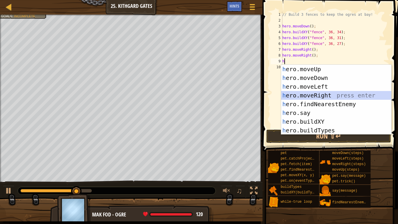
click at [341, 98] on div "h ero.moveUp press enter h ero.moveDown press enter h ero.moveLeft press enter …" at bounding box center [336, 108] width 110 height 87
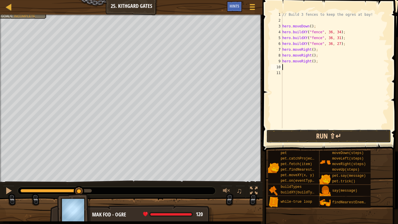
click at [337, 136] on button "Run ⇧↵" at bounding box center [328, 135] width 125 height 13
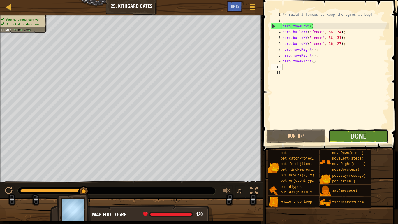
click at [348, 138] on button "Done" at bounding box center [357, 135] width 59 height 13
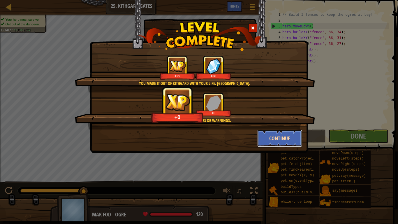
click at [271, 139] on button "Continue" at bounding box center [279, 137] width 45 height 17
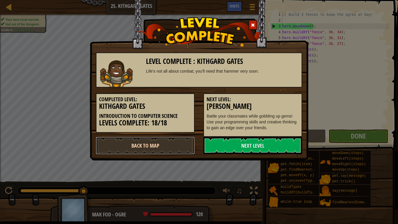
click at [163, 142] on link "Back to Map" at bounding box center [145, 145] width 99 height 17
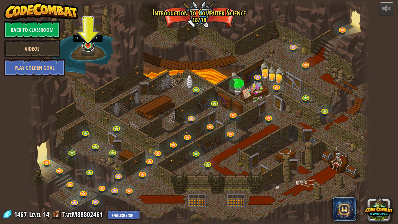
click at [88, 47] on link at bounding box center [88, 46] width 12 height 12
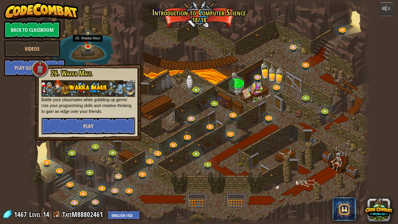
click at [92, 130] on button "Play" at bounding box center [88, 125] width 94 height 17
